Goal: Information Seeking & Learning: Learn about a topic

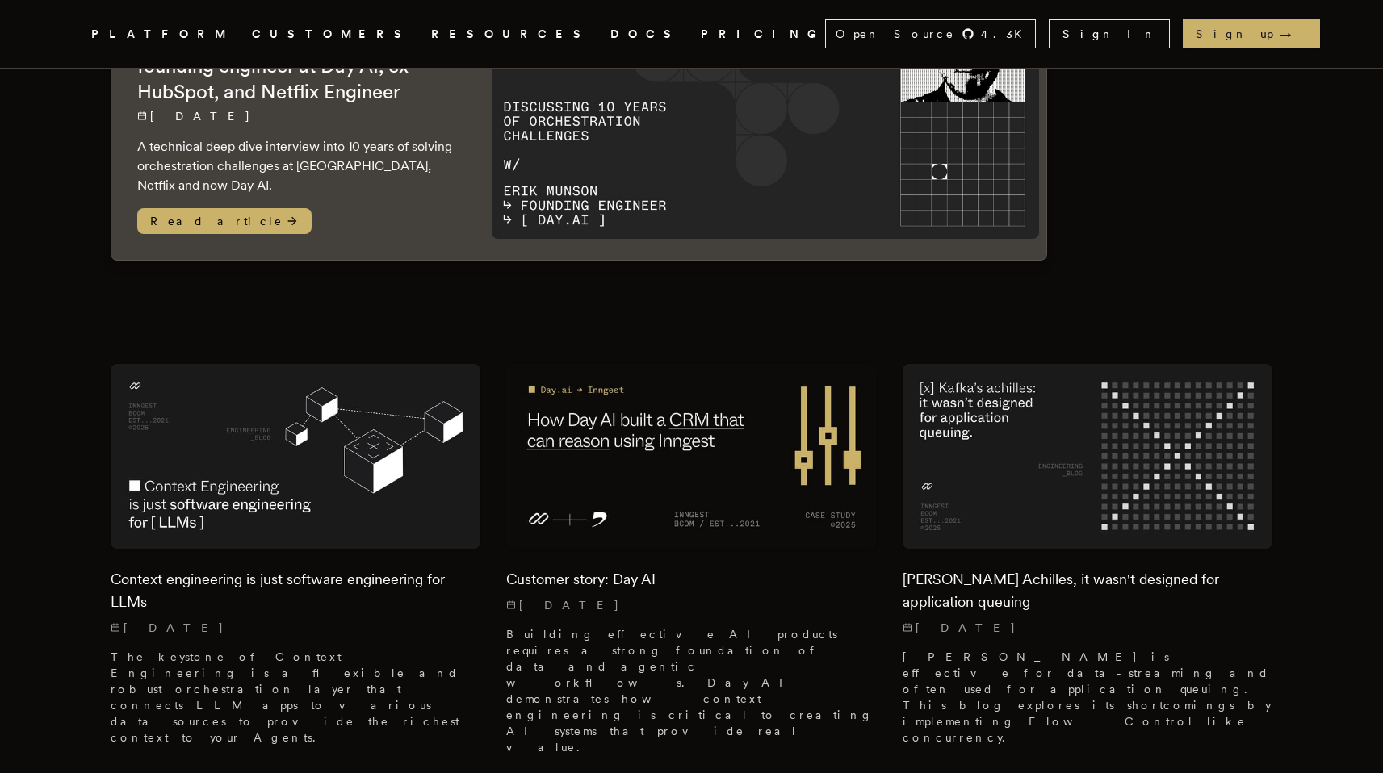
scroll to position [300, 0]
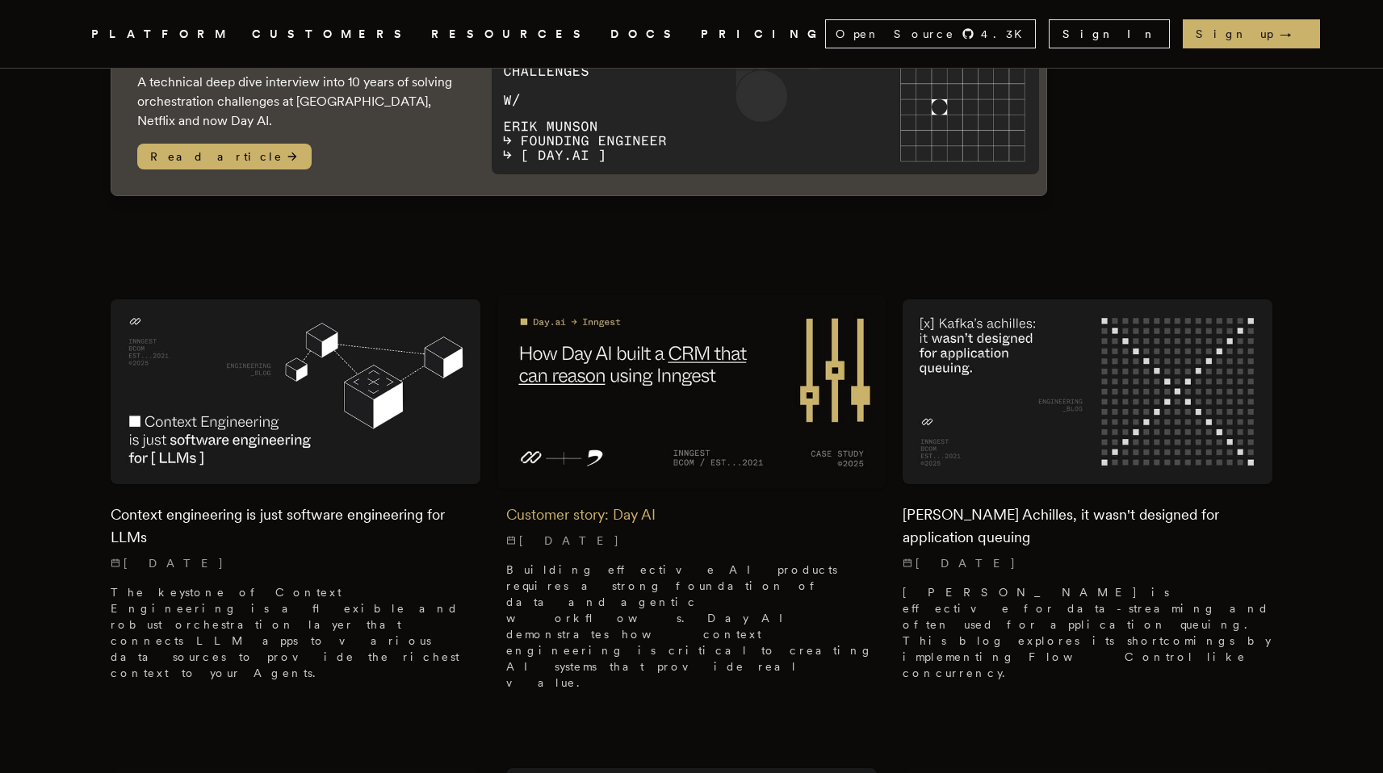
click at [669, 356] on img at bounding box center [691, 392] width 389 height 195
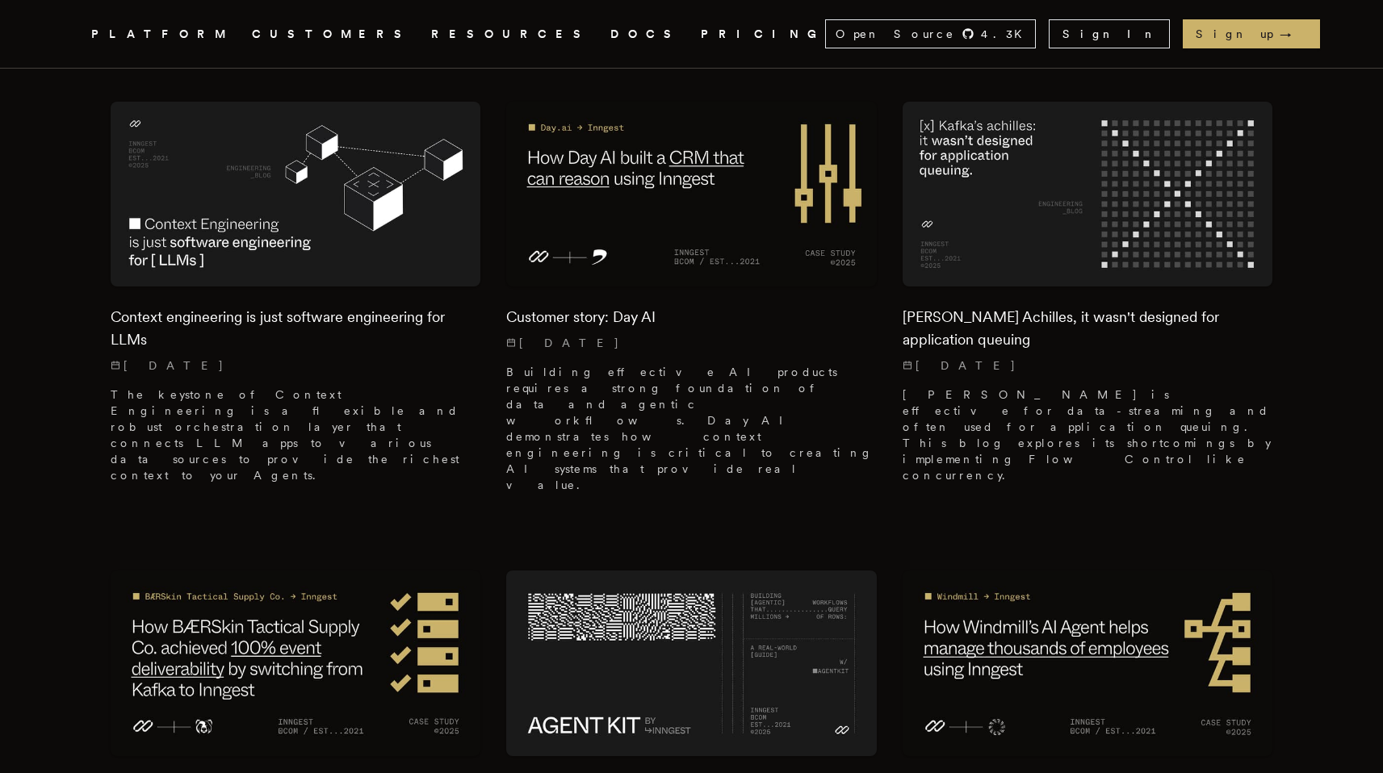
scroll to position [676, 0]
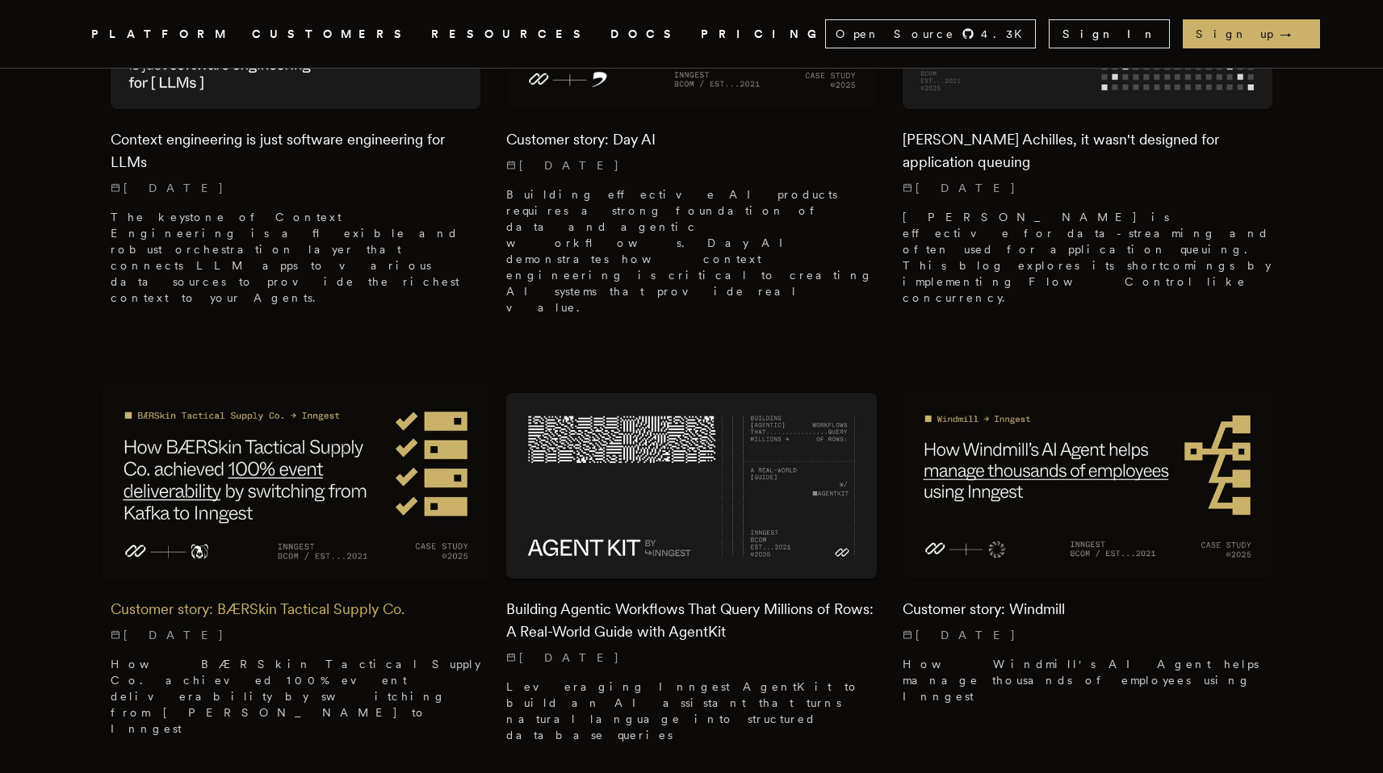
click at [363, 421] on img at bounding box center [295, 486] width 389 height 195
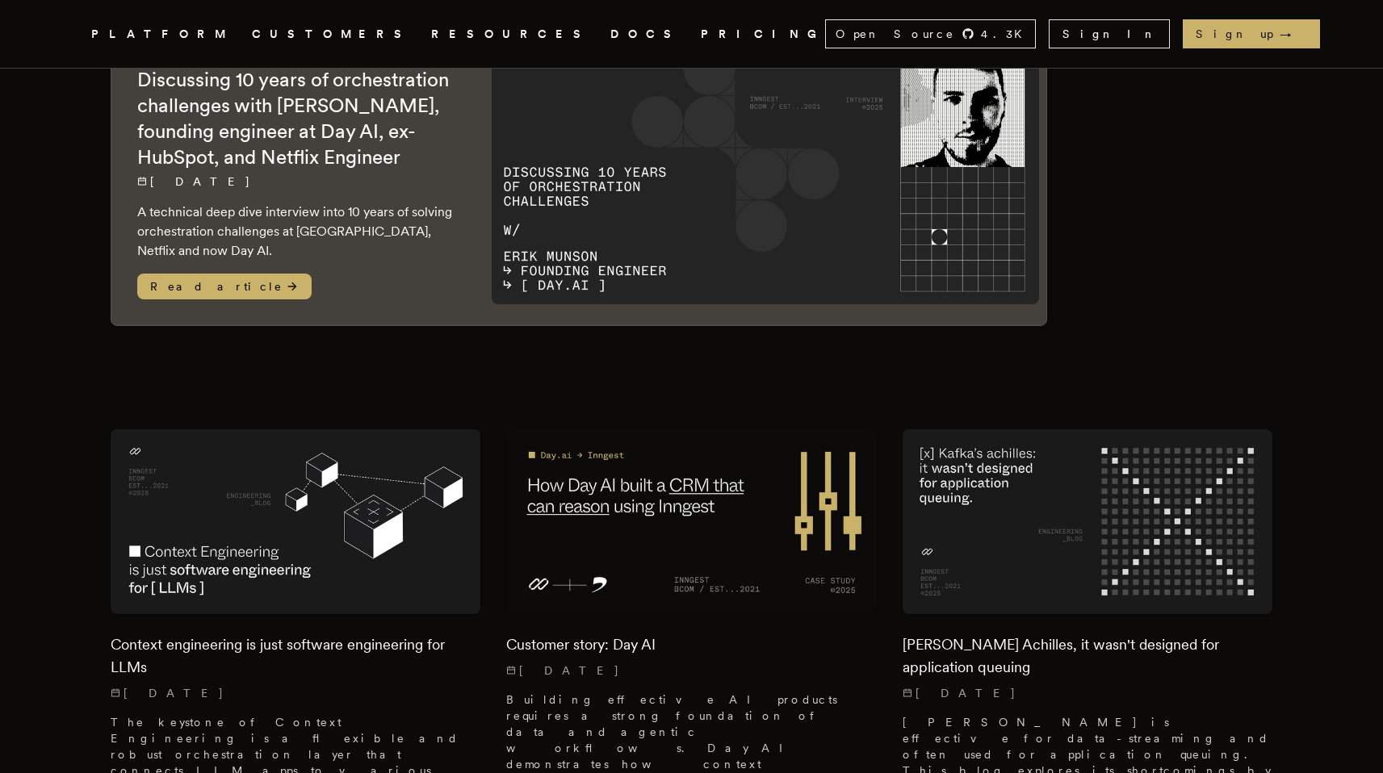
scroll to position [0, 0]
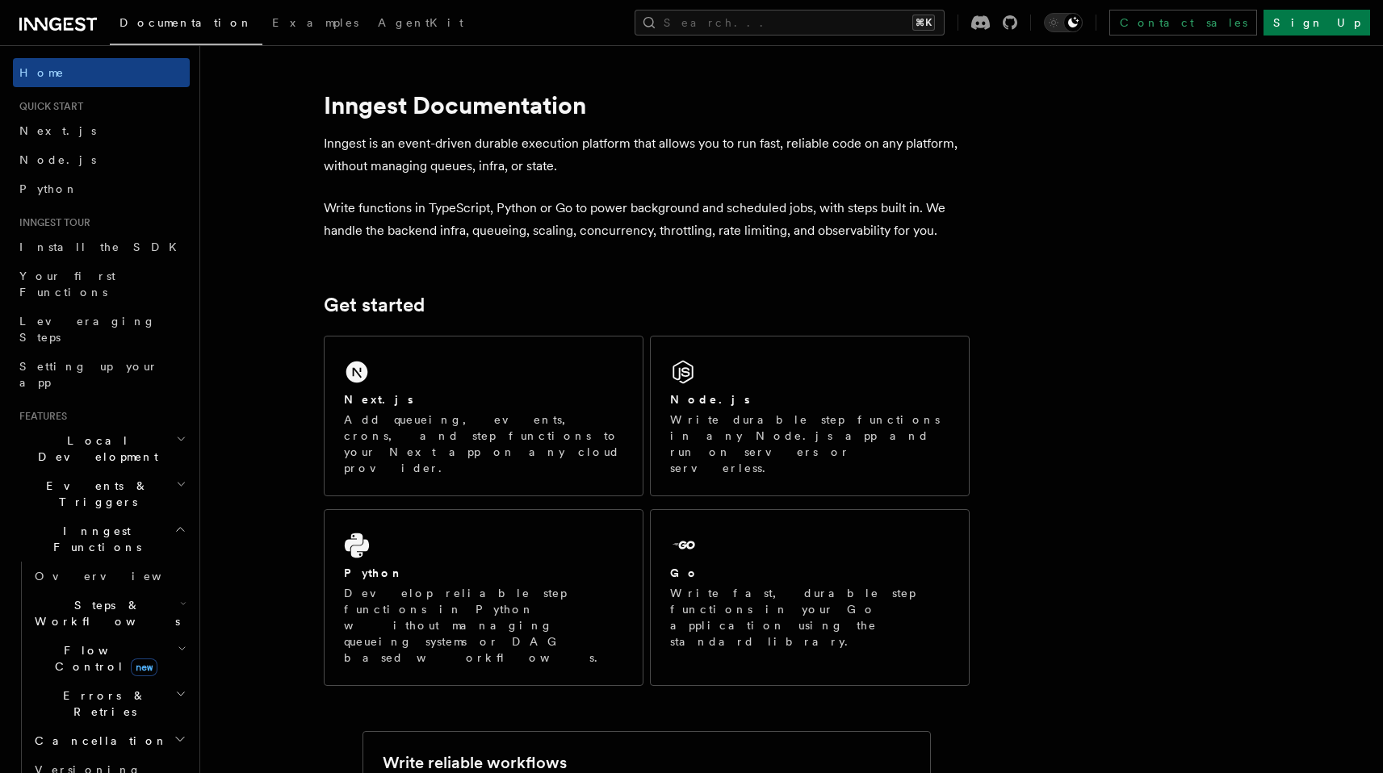
click at [174, 523] on icon "button" at bounding box center [180, 529] width 12 height 13
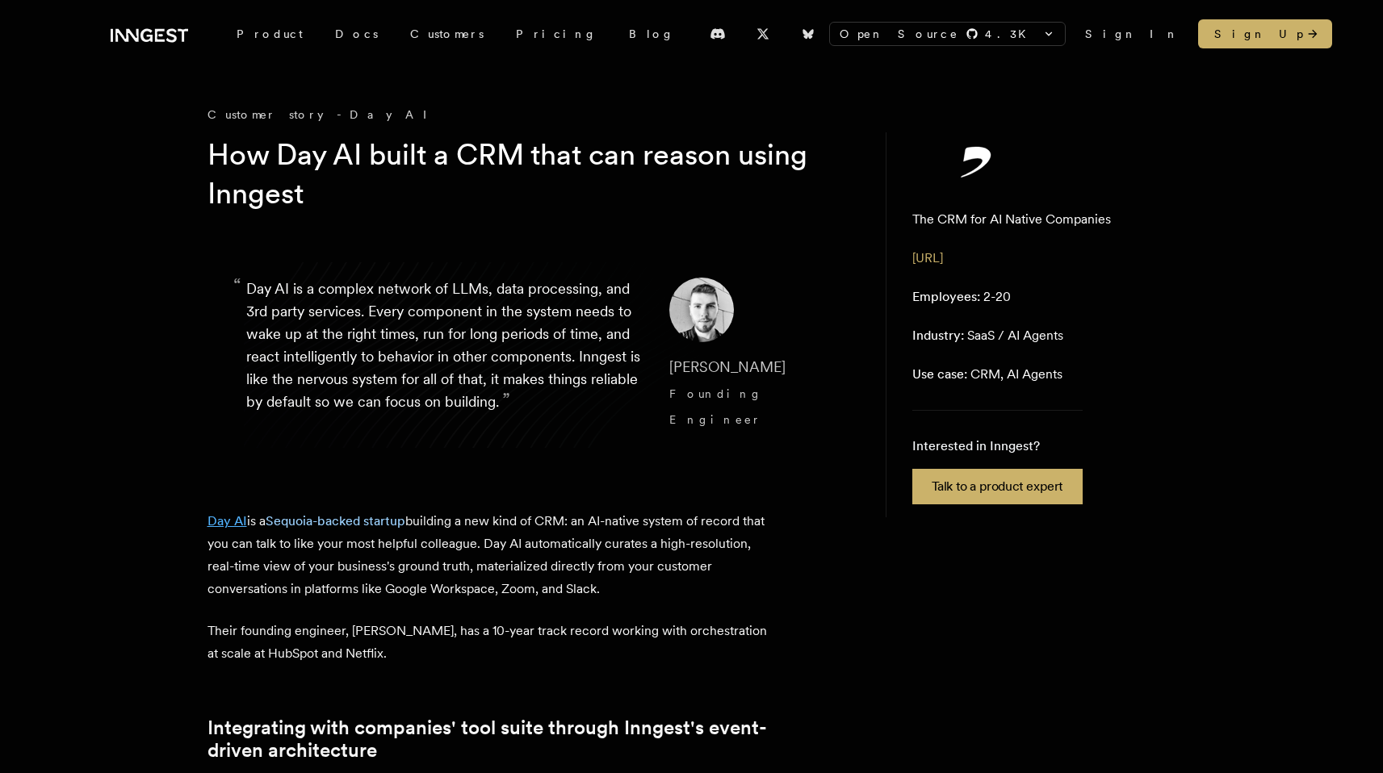
click at [230, 513] on link "Day AI" at bounding box center [227, 520] width 40 height 15
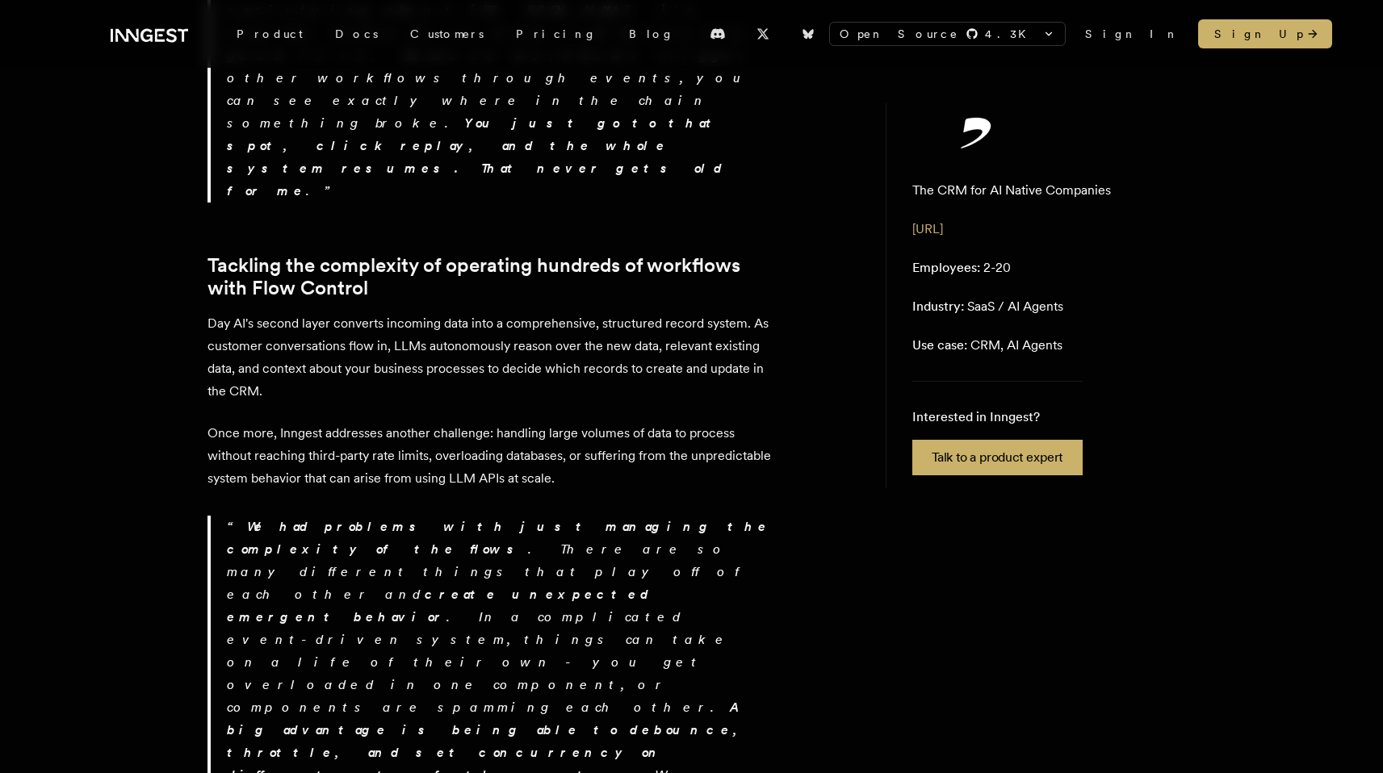
scroll to position [2666, 0]
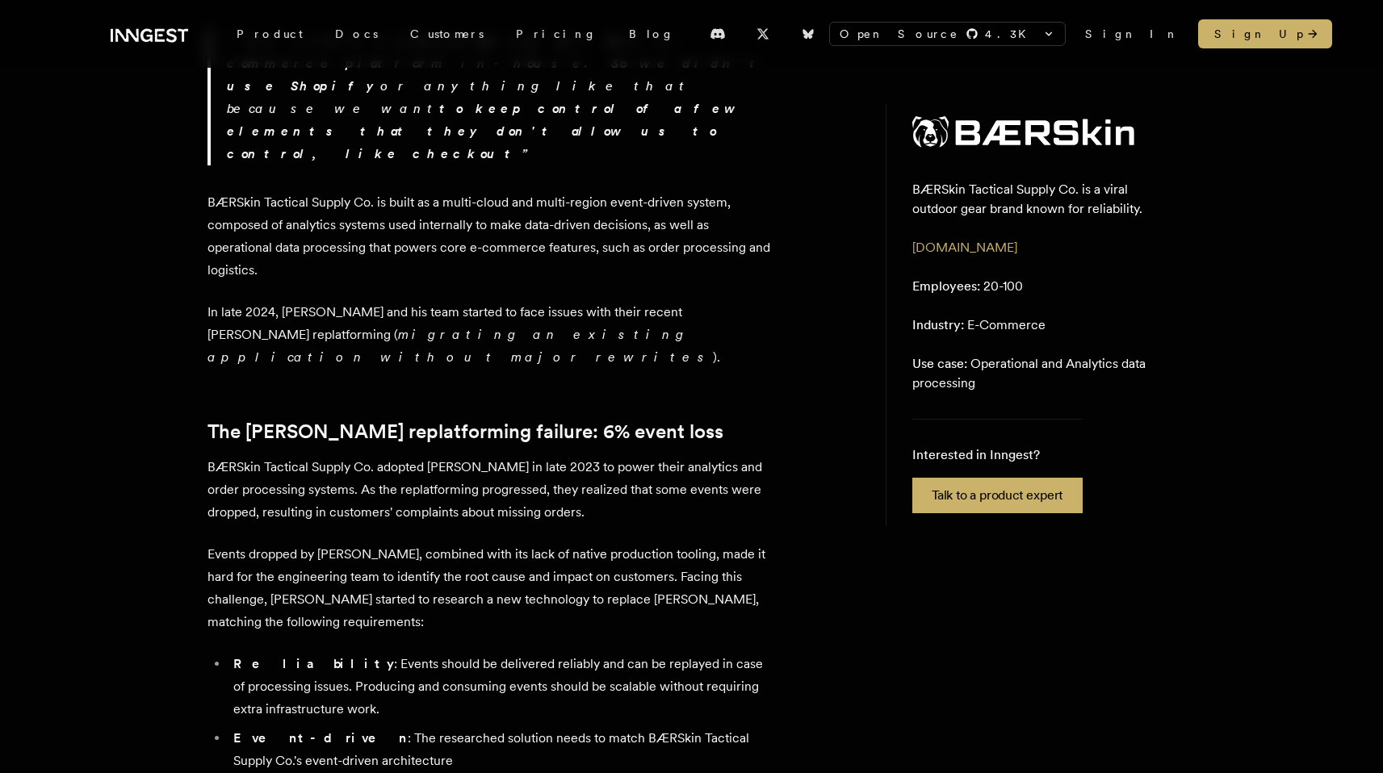
scroll to position [868, 0]
